Goal: Information Seeking & Learning: Learn about a topic

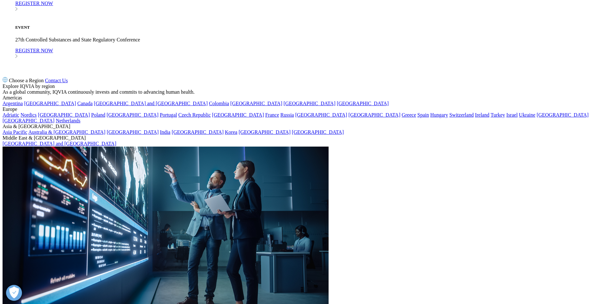
scroll to position [892, 0]
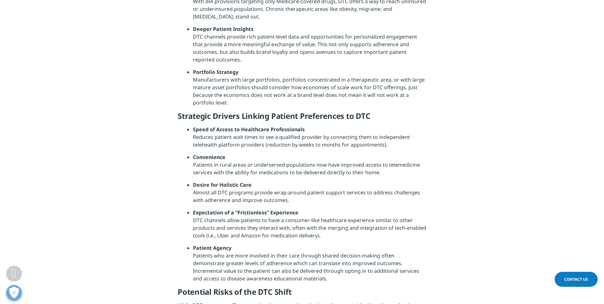
click at [361, 139] on li "Speed of Access to Healthcare Professionals Reduces patient wait times to see a…" at bounding box center [309, 139] width 233 height 28
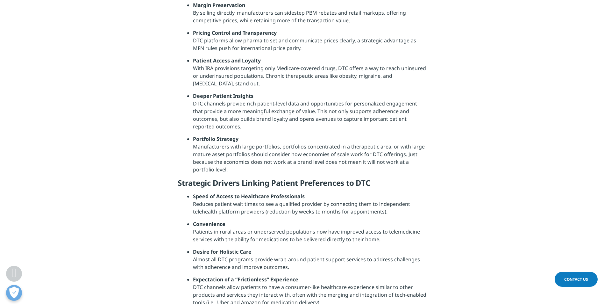
scroll to position [764, 0]
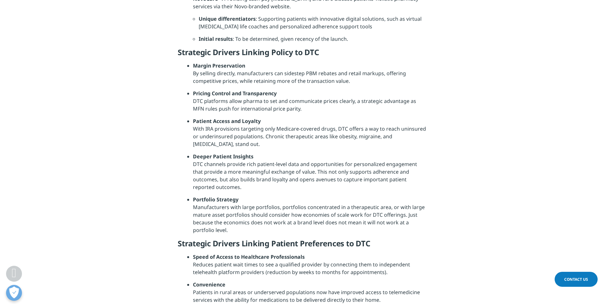
click at [206, 69] on strong "Margin Preservation" at bounding box center [219, 65] width 52 height 7
drag, startPoint x: 193, startPoint y: 67, endPoint x: 455, endPoint y: 188, distance: 289.2
click at [455, 188] on section "This blog is part of an ongoing series, A Brave New World: Finding life science…" at bounding box center [302, 224] width 604 height 1450
drag, startPoint x: 455, startPoint y: 188, endPoint x: 332, endPoint y: 181, distance: 123.1
copy ul "Margin Preservation By selling directly, manufacturers can sidestep PBM rebates…"
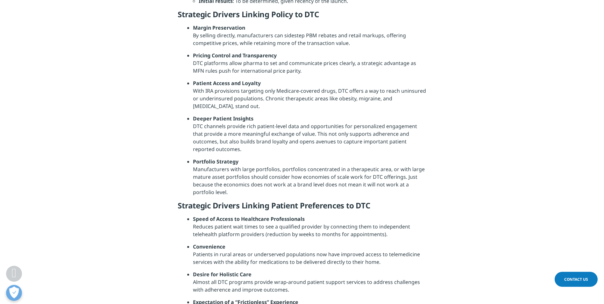
scroll to position [892, 0]
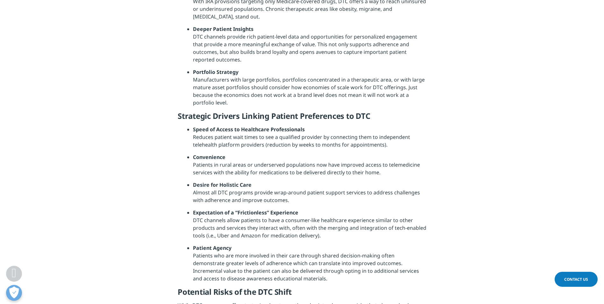
click at [193, 132] on strong "Speed of Access to Healthcare Professionals" at bounding box center [249, 129] width 112 height 7
drag, startPoint x: 192, startPoint y: 133, endPoint x: 438, endPoint y: 178, distance: 250.3
click at [438, 178] on section "This blog is part of an ongoing series, A Brave New World: Finding life science…" at bounding box center [302, 97] width 604 height 1450
copy ul "Speed of Access to Healthcare Professionals Reduces patient wait times to see a…"
click at [222, 228] on li "Expectation of a “Frictionless” Experience DTC channels allow patients to have …" at bounding box center [309, 226] width 233 height 35
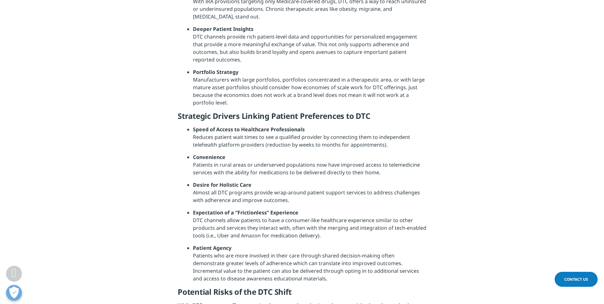
click at [194, 213] on strong "Expectation of a “Frictionless” Experience" at bounding box center [245, 212] width 105 height 7
drag, startPoint x: 197, startPoint y: 217, endPoint x: 350, endPoint y: 242, distance: 155.0
click at [350, 242] on li "Expectation of a “Frictionless” Experience DTC channels allow patients to have …" at bounding box center [309, 226] width 233 height 35
copy li "Expectation of a “Frictionless” Experience DTC channels allow patients to have …"
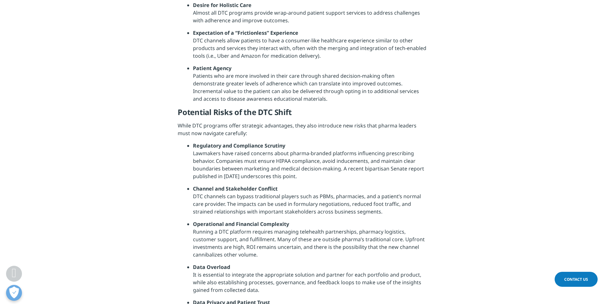
scroll to position [1083, 0]
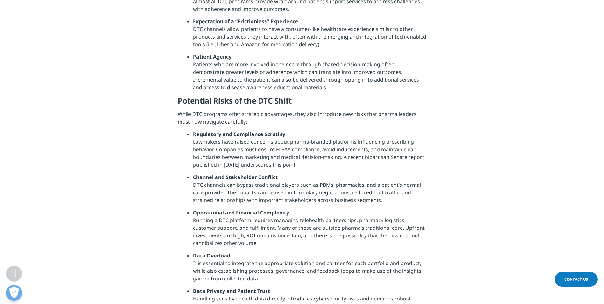
drag, startPoint x: 193, startPoint y: 135, endPoint x: 325, endPoint y: 246, distance: 171.8
click at [325, 246] on ul "Regulatory and Compliance Scrutiny Lawmakers have raised concerns about pharma-…" at bounding box center [306, 222] width 239 height 184
drag, startPoint x: 325, startPoint y: 246, endPoint x: 267, endPoint y: 227, distance: 61.0
copy ul "Regulatory and Compliance Scrutiny Lawmakers have raised concerns about pharma-…"
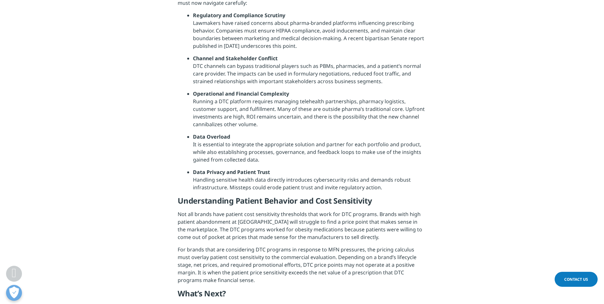
scroll to position [1210, 0]
